Goal: Find contact information

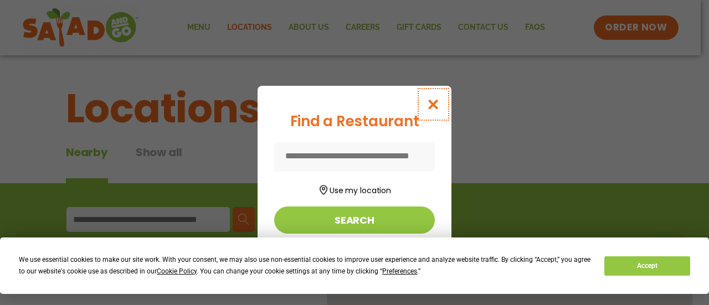
click at [434, 105] on icon "Close modal" at bounding box center [433, 105] width 14 height 12
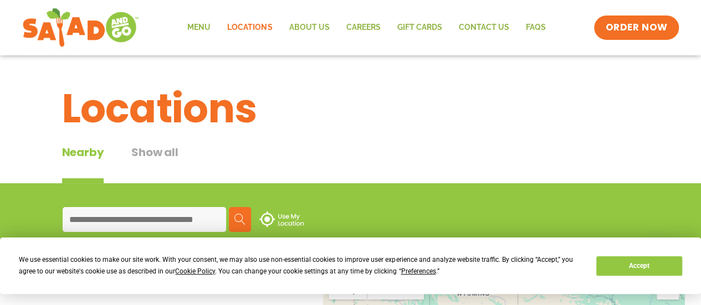
click at [103, 217] on input at bounding box center [144, 219] width 163 height 25
paste input "**********"
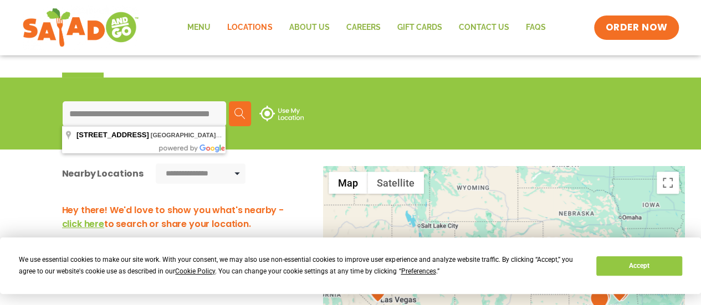
scroll to position [111, 0]
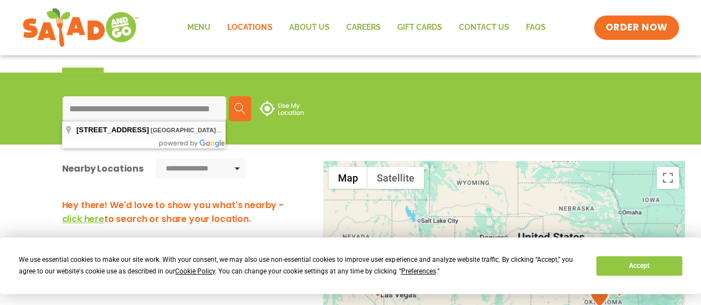
type input "**********"
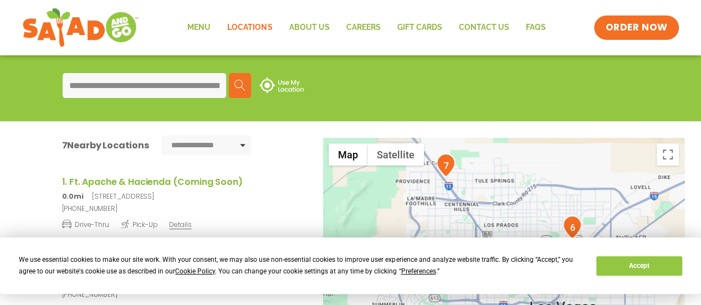
scroll to position [166, 0]
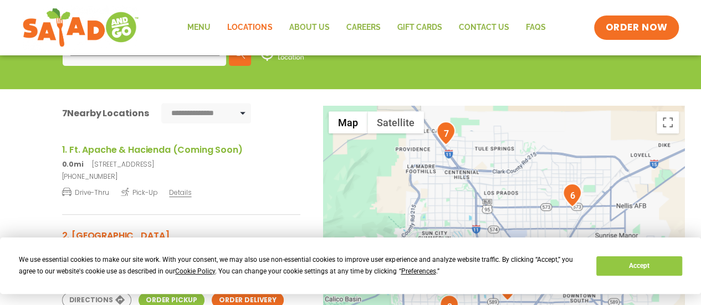
click at [155, 146] on h3 "1. Ft. Apache & Hacienda (Coming Soon)" at bounding box center [181, 150] width 238 height 14
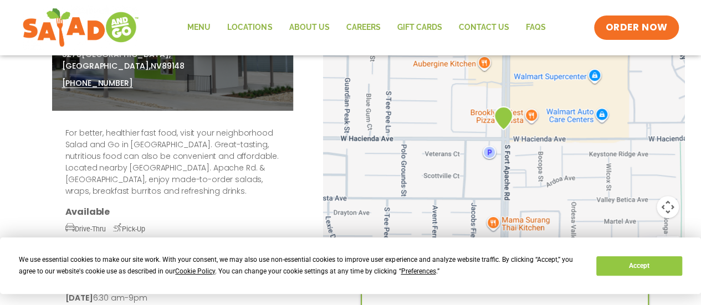
scroll to position [43, 0]
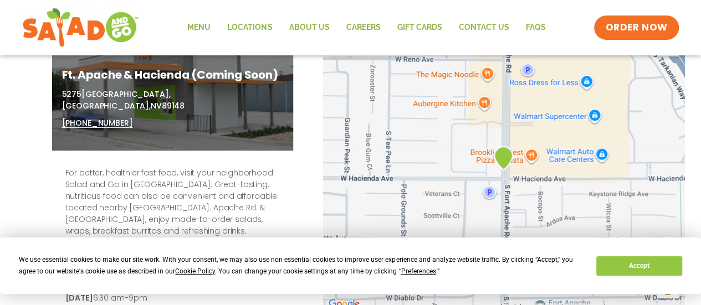
drag, startPoint x: 131, startPoint y: 112, endPoint x: 59, endPoint y: 113, distance: 72.5
click at [59, 113] on div "Go Back Ft. Apache & Hacienda (Coming Soon) 5275 South Fort Apache Road, Las Ve…" at bounding box center [172, 90] width 241 height 122
click at [58, 113] on div "Go Back Ft. Apache & Hacienda (Coming Soon) 5275 South Fort Apache Road, Las Ve…" at bounding box center [172, 90] width 241 height 122
drag, startPoint x: 131, startPoint y: 114, endPoint x: 62, endPoint y: 111, distance: 68.7
click at [62, 111] on div "5275 South Fort Apache Road, Las Vegas, NV 89148 (866) 724 0926" at bounding box center [172, 109] width 221 height 40
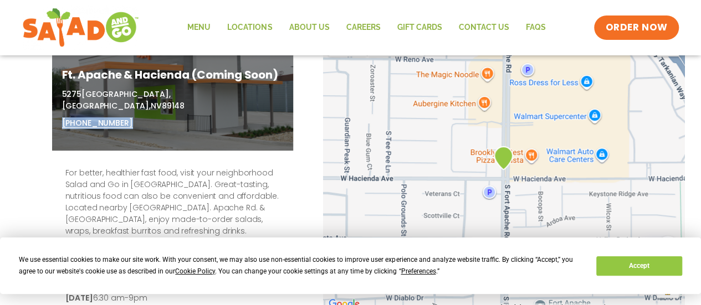
copy link "[PHONE_NUMBER]"
